Goal: Register for event/course

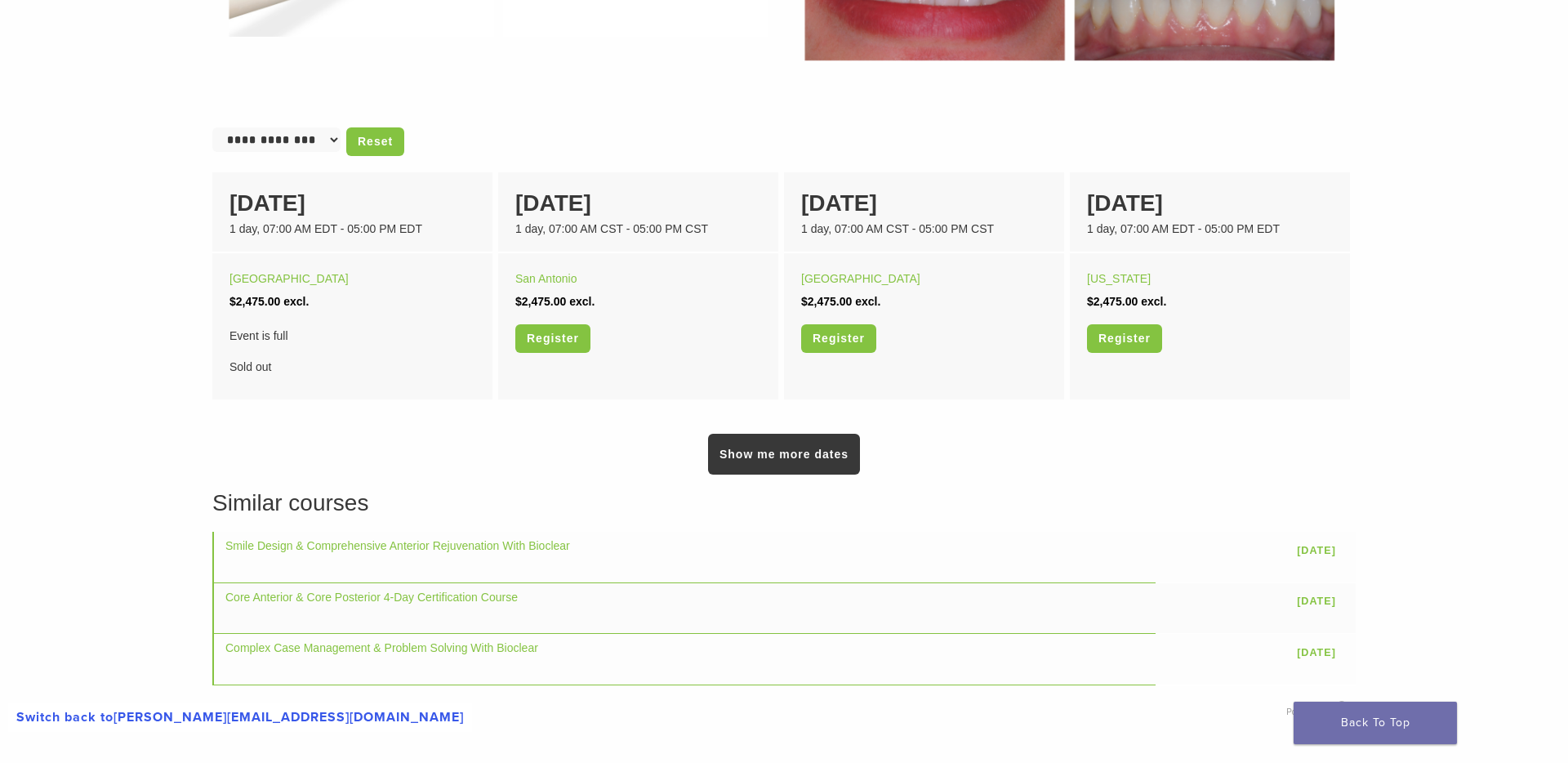
scroll to position [999, 0]
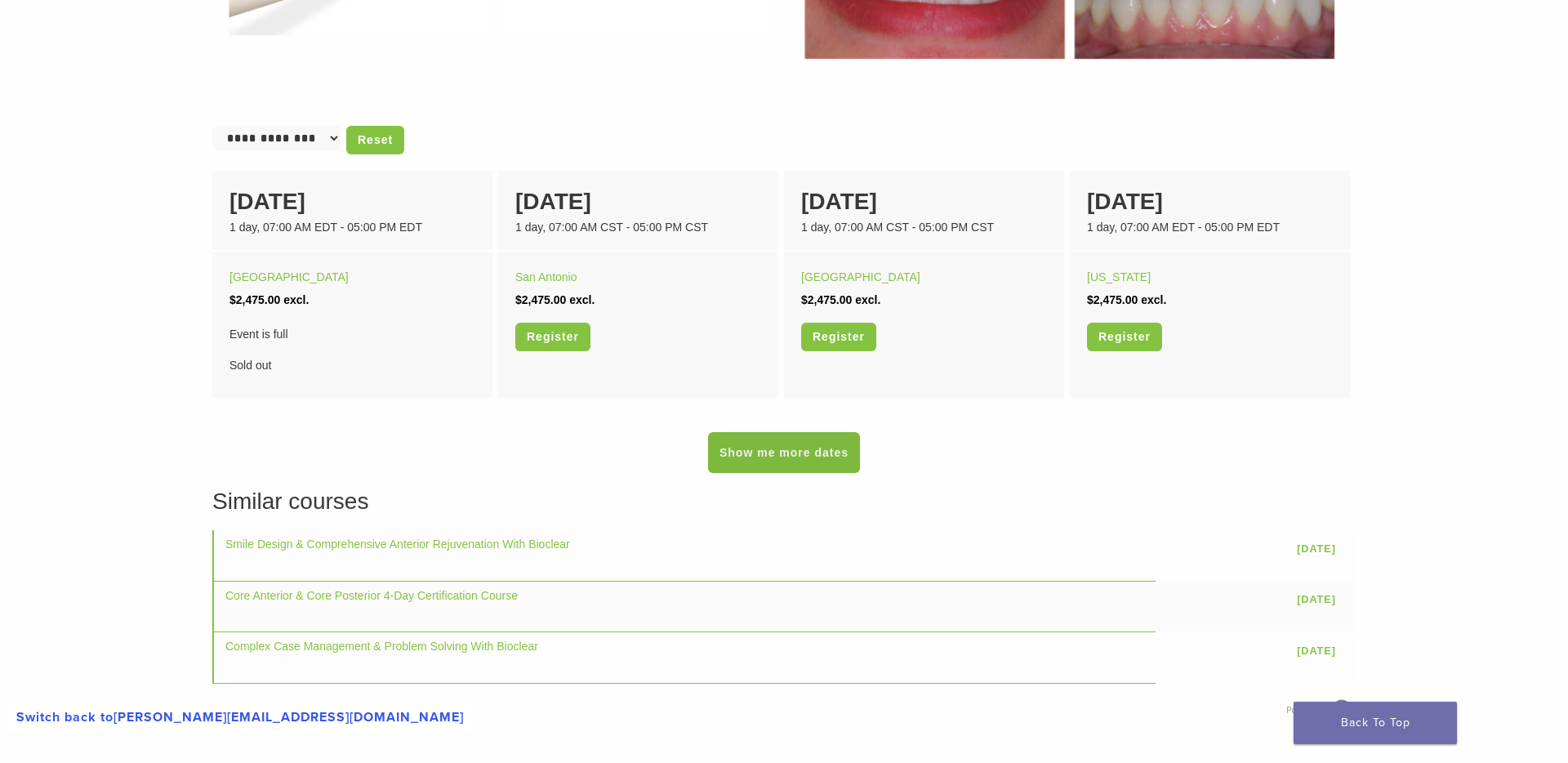
click at [739, 443] on link "Show me more dates" at bounding box center [783, 453] width 152 height 41
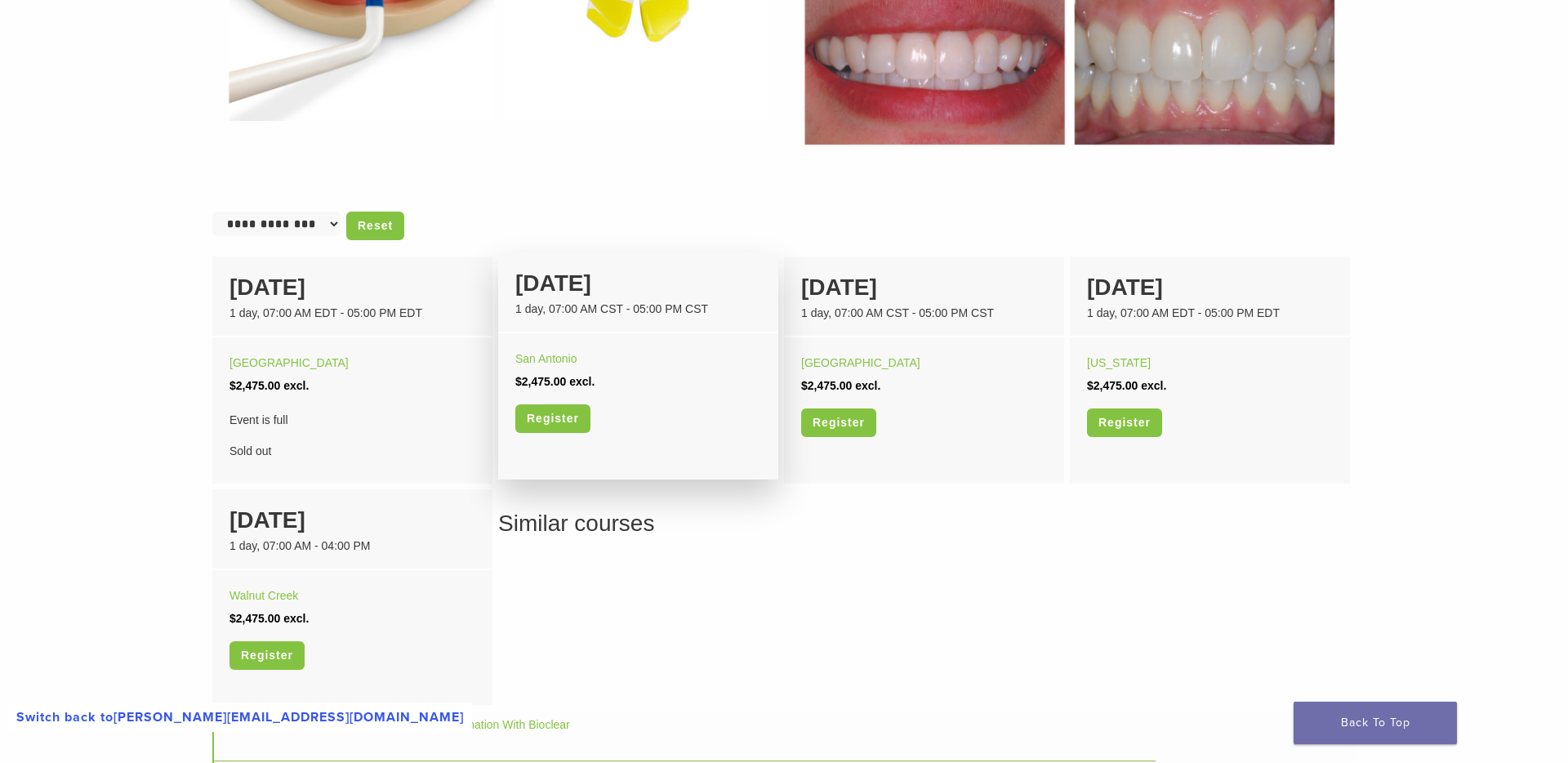
scroll to position [0, 0]
